Goal: Task Accomplishment & Management: Use online tool/utility

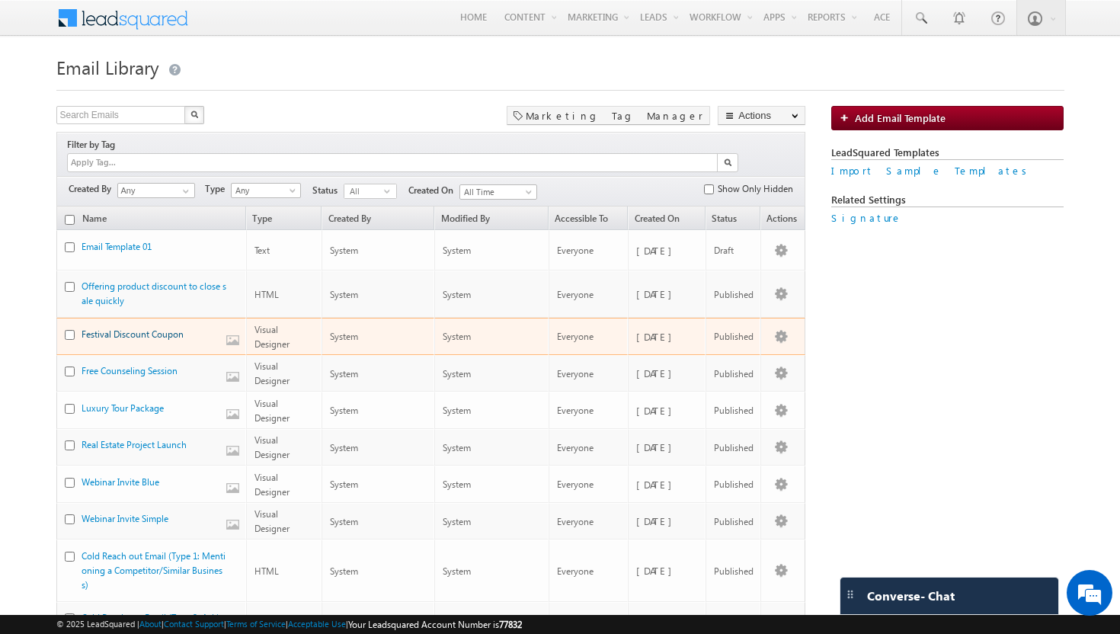
click at [130, 328] on link "Festival Discount Coupon" at bounding box center [132, 333] width 102 height 11
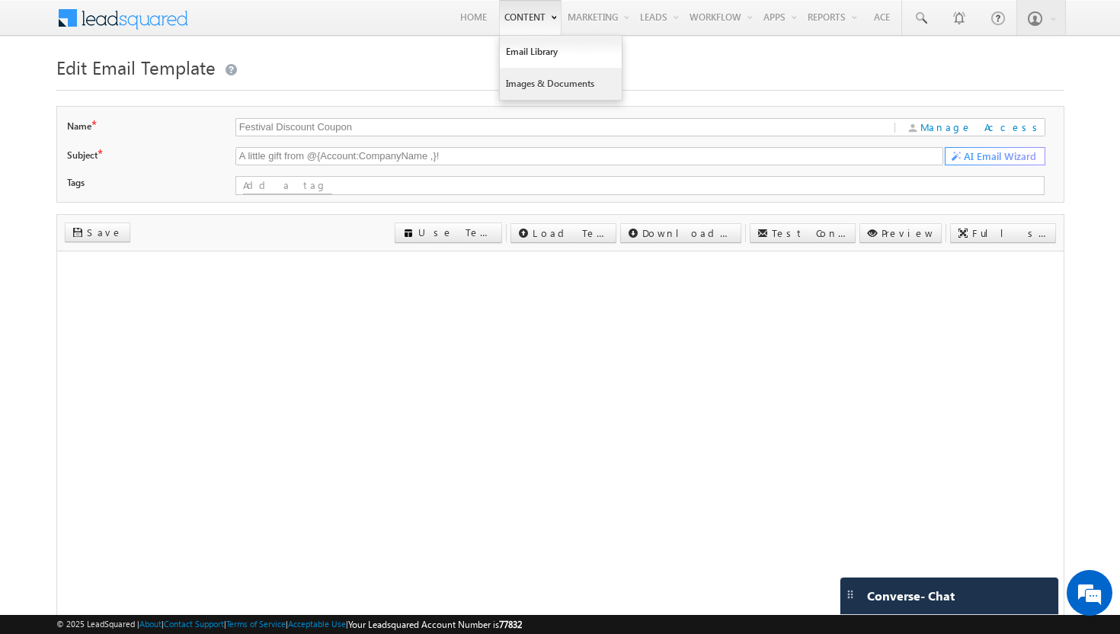
click at [521, 85] on link "Images & Documents" at bounding box center [561, 84] width 122 height 32
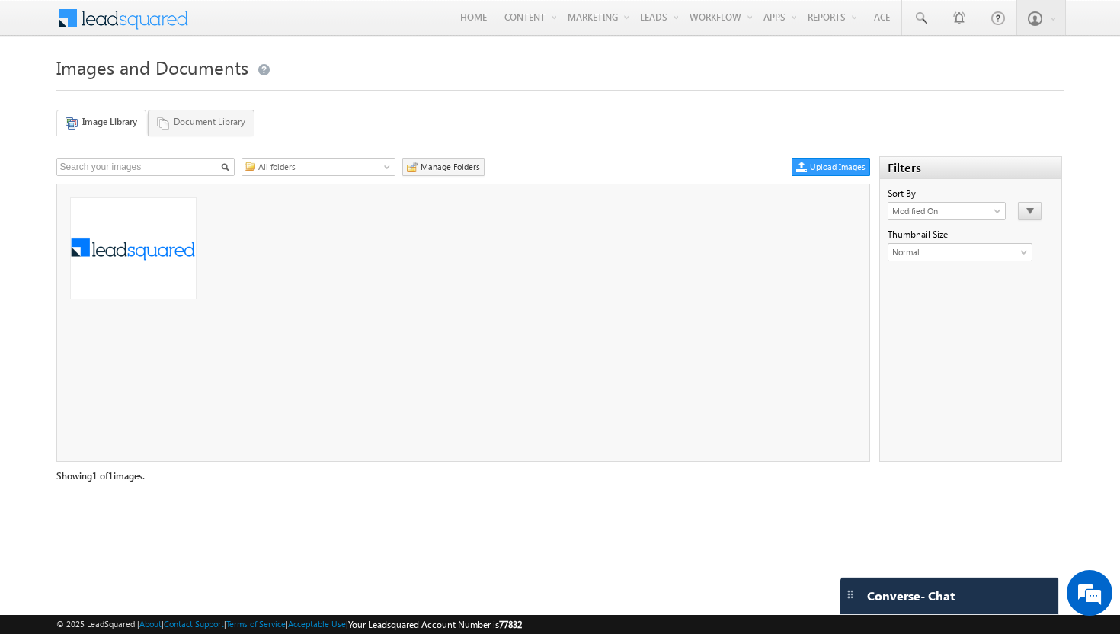
click at [175, 122] on link "Document Library" at bounding box center [201, 123] width 107 height 26
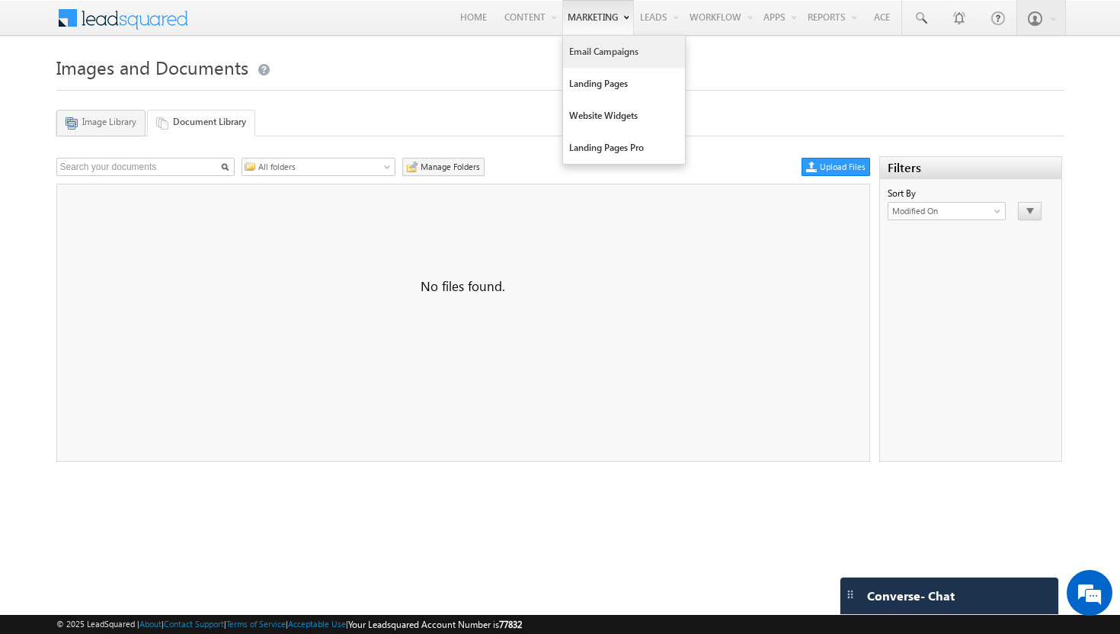
click at [583, 53] on link "Email Campaigns" at bounding box center [624, 52] width 122 height 32
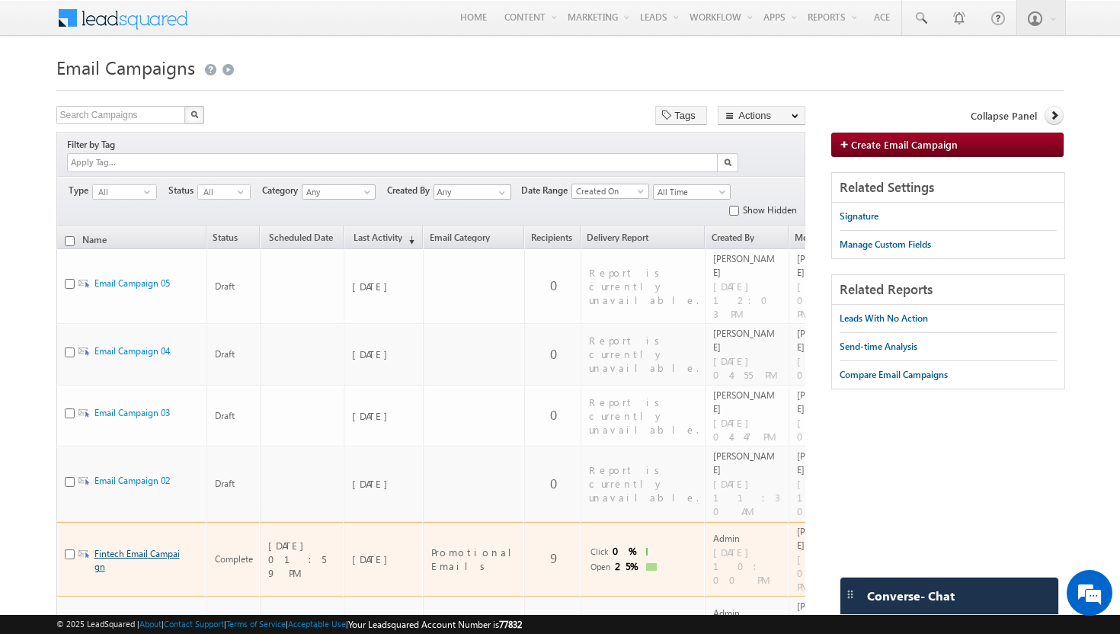
click at [114, 548] on link "Fintech Email Campaign" at bounding box center [136, 560] width 85 height 24
